Goal: Information Seeking & Learning: Understand process/instructions

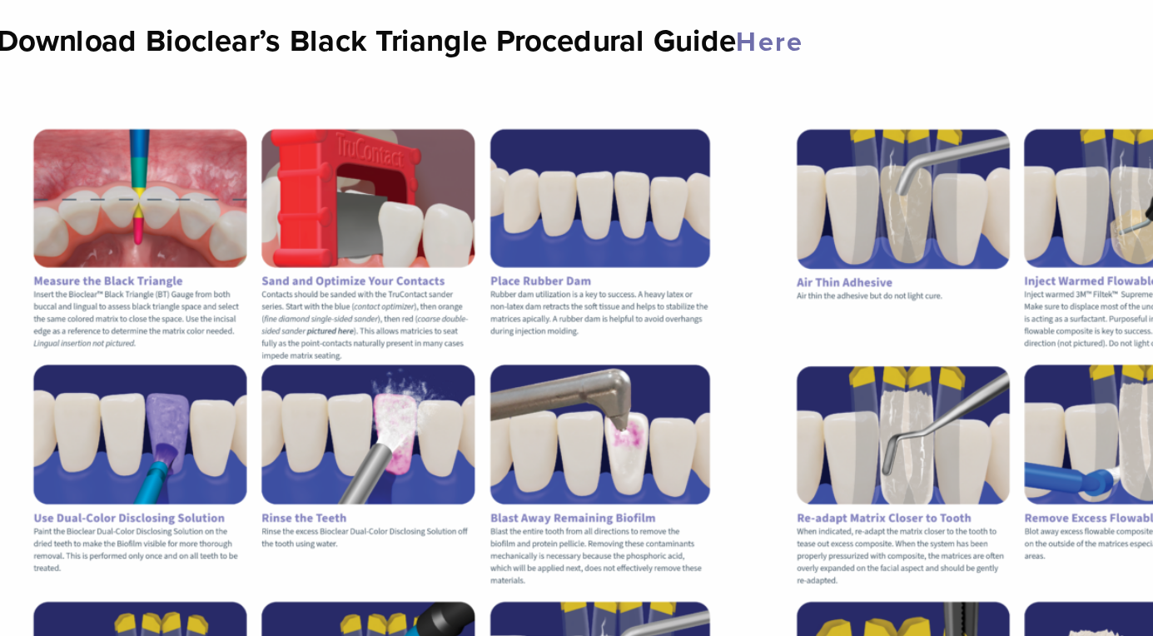
scroll to position [312, 0]
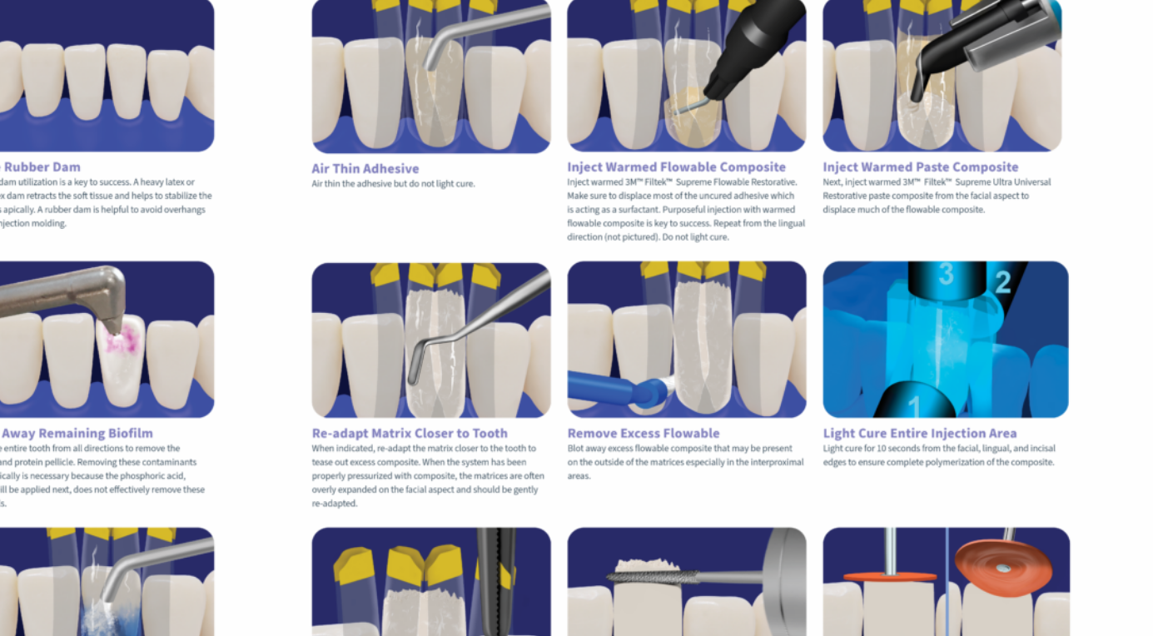
click at [759, 196] on img at bounding box center [764, 315] width 369 height 477
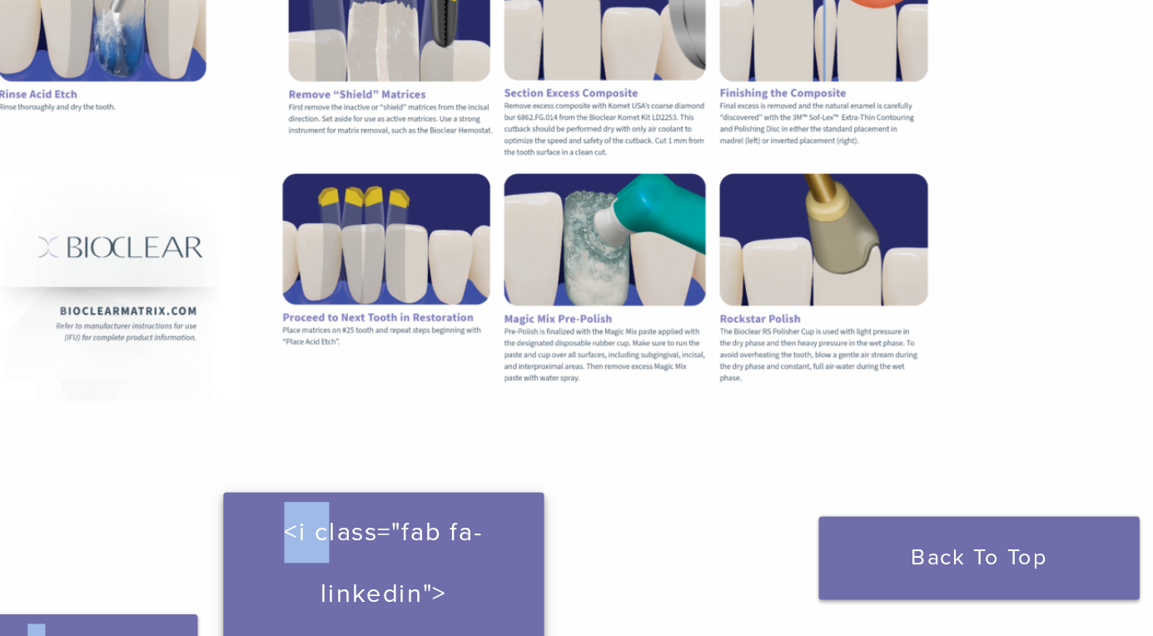
drag, startPoint x: 677, startPoint y: 470, endPoint x: 615, endPoint y: 595, distance: 139.2
click at [615, 594] on div "Share this: Click to share on Facebook (Opens in new window) <i class="fab fa-f…" at bounding box center [576, 593] width 743 height 161
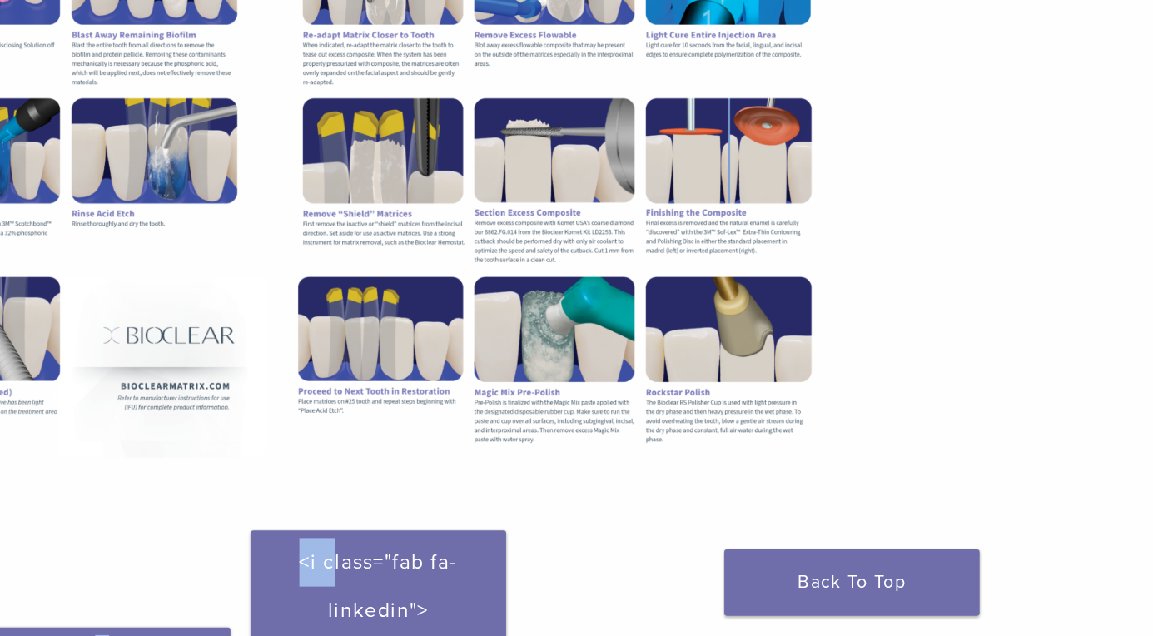
click at [741, 499] on img at bounding box center [764, 275] width 369 height 477
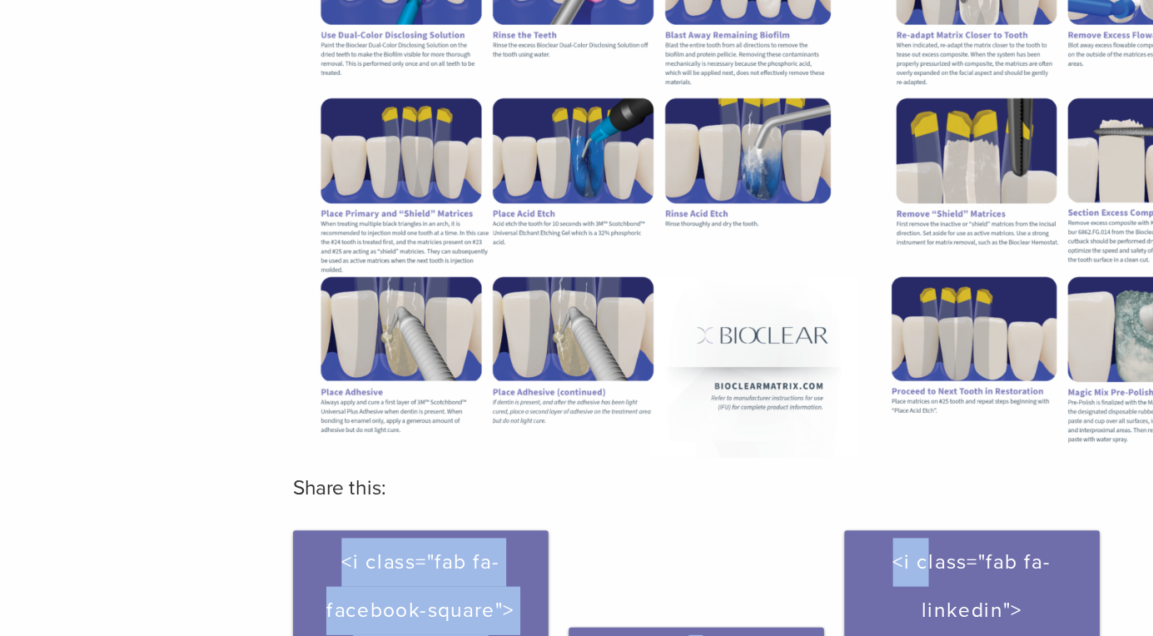
scroll to position [352, 0]
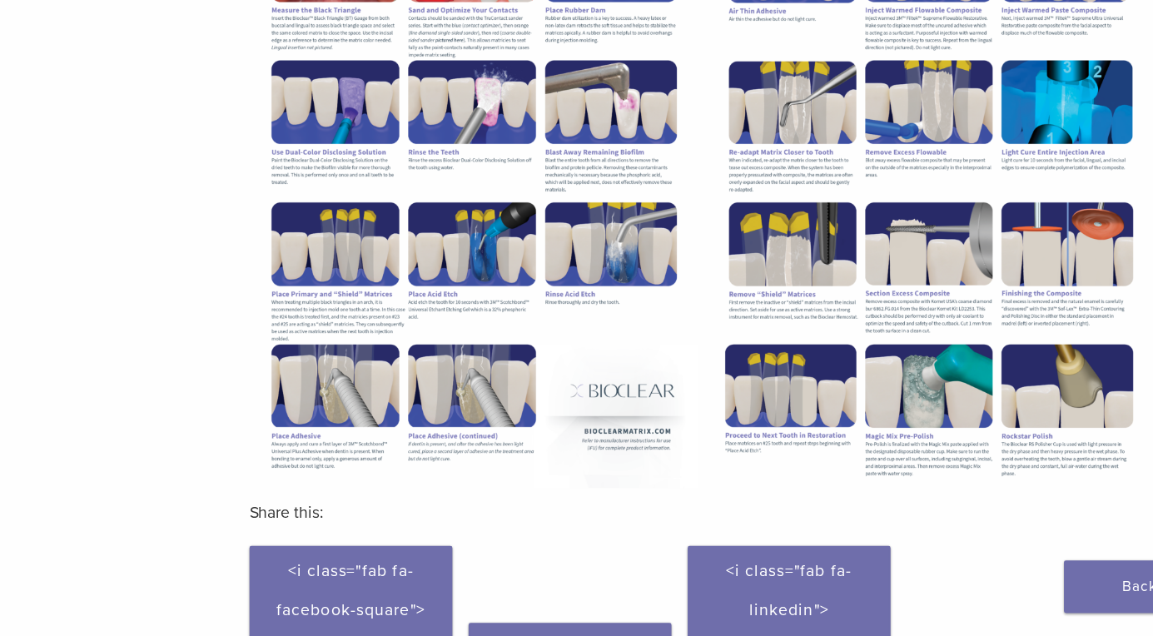
click at [134, 192] on div "Section builder not enabled for post $post_id The Bioclear Black Triangle Illus…" at bounding box center [576, 316] width 1153 height 1086
